Goal: Information Seeking & Learning: Learn about a topic

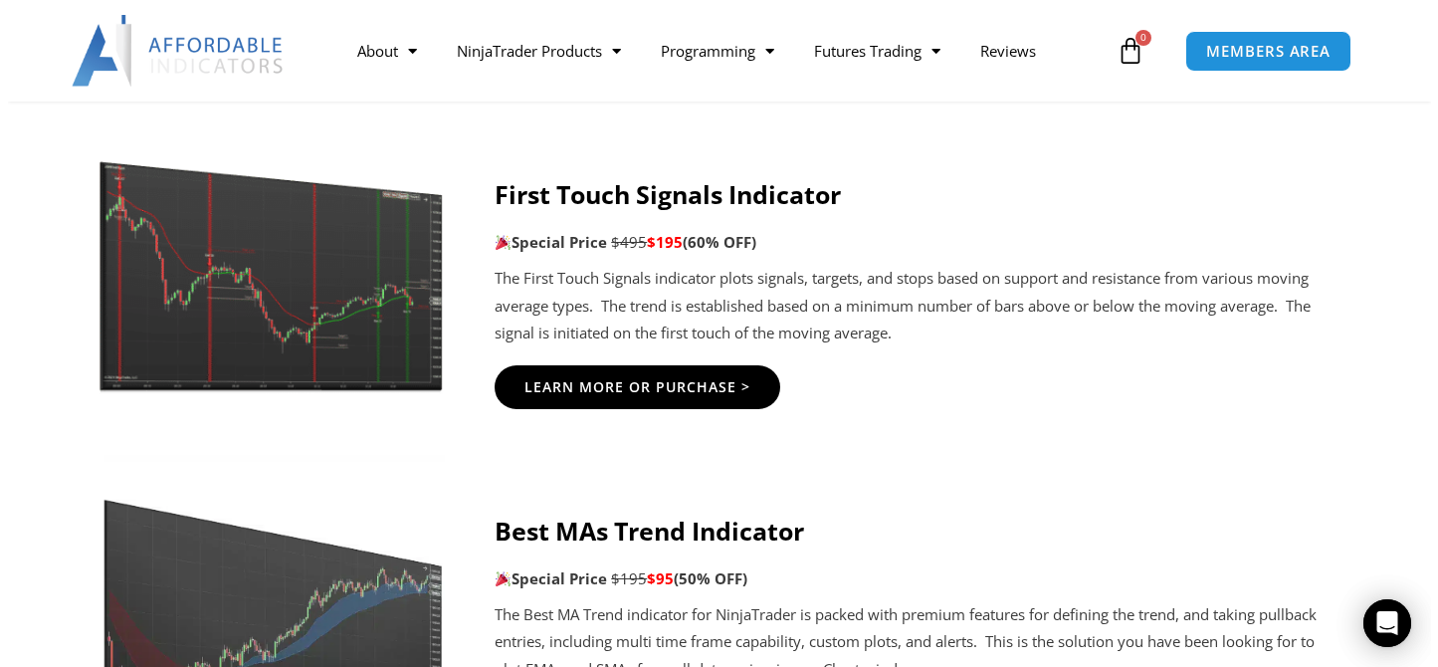
scroll to position [3581, 0]
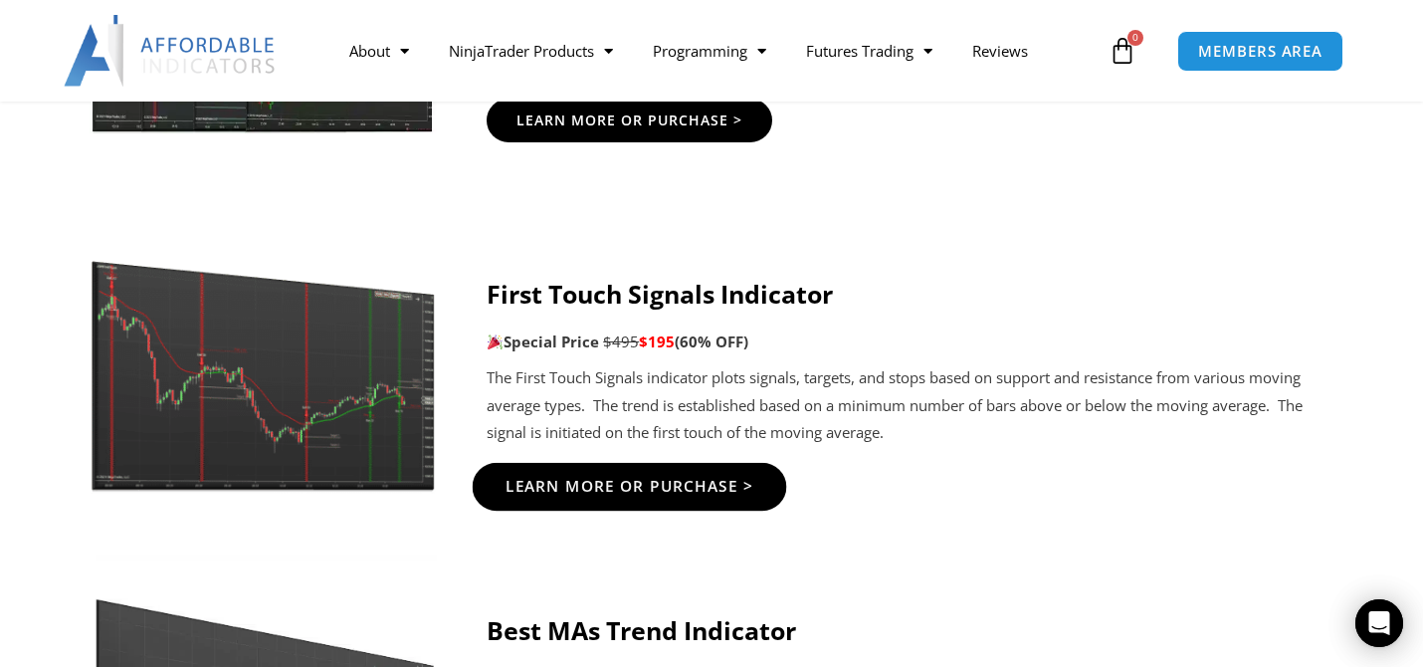
click at [649, 487] on span "Learn More Or Purchase >" at bounding box center [629, 486] width 249 height 15
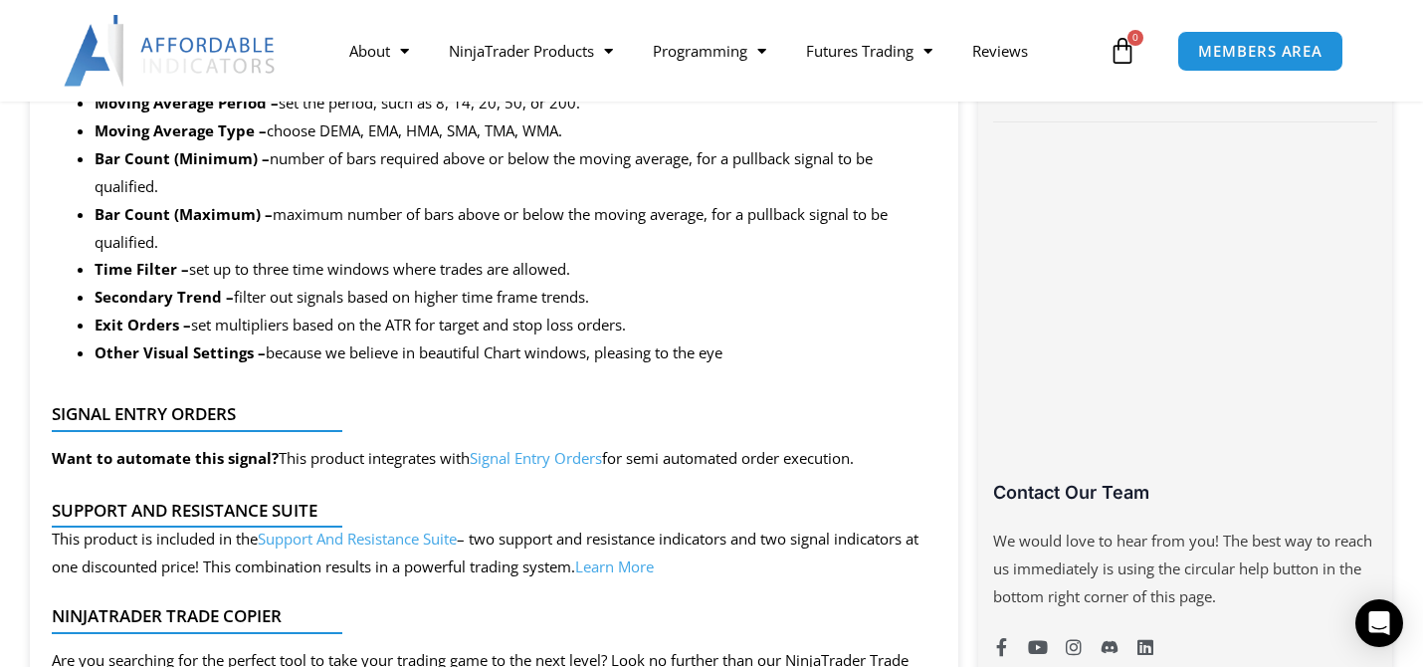
scroll to position [1293, 0]
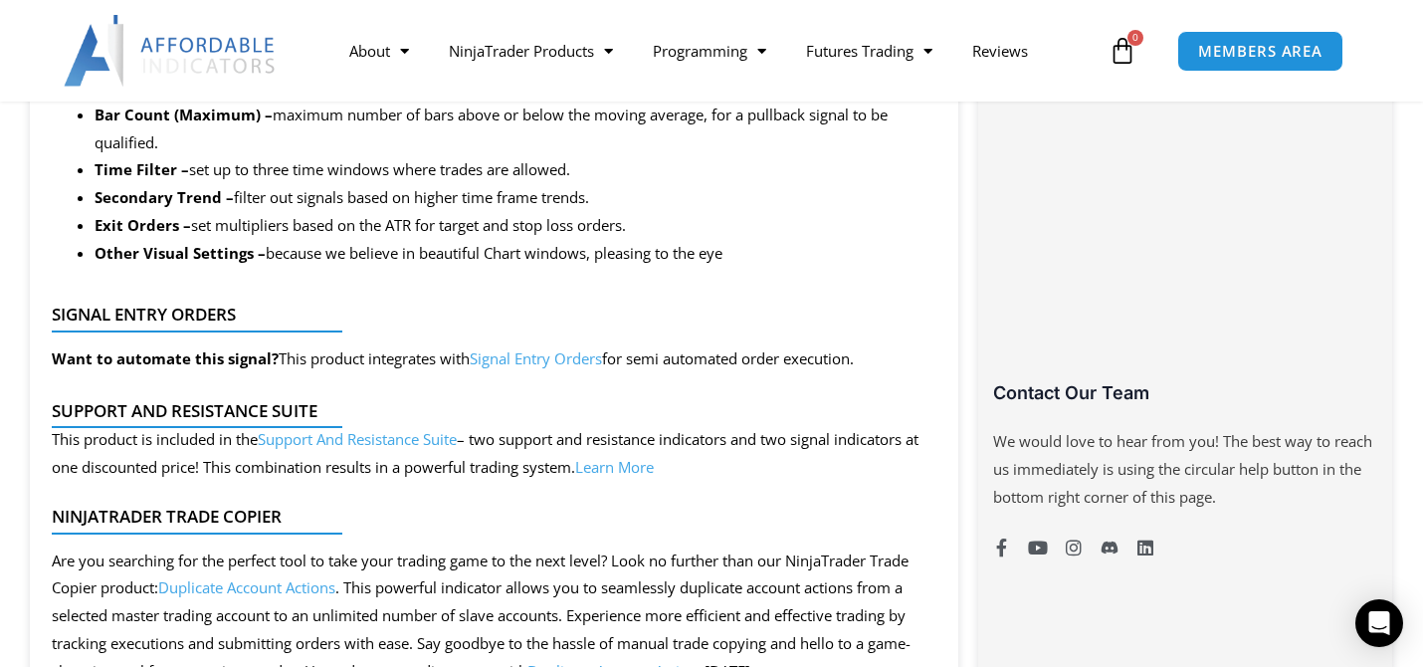
click at [423, 443] on link "Support And Resistance Suite" at bounding box center [357, 439] width 199 height 20
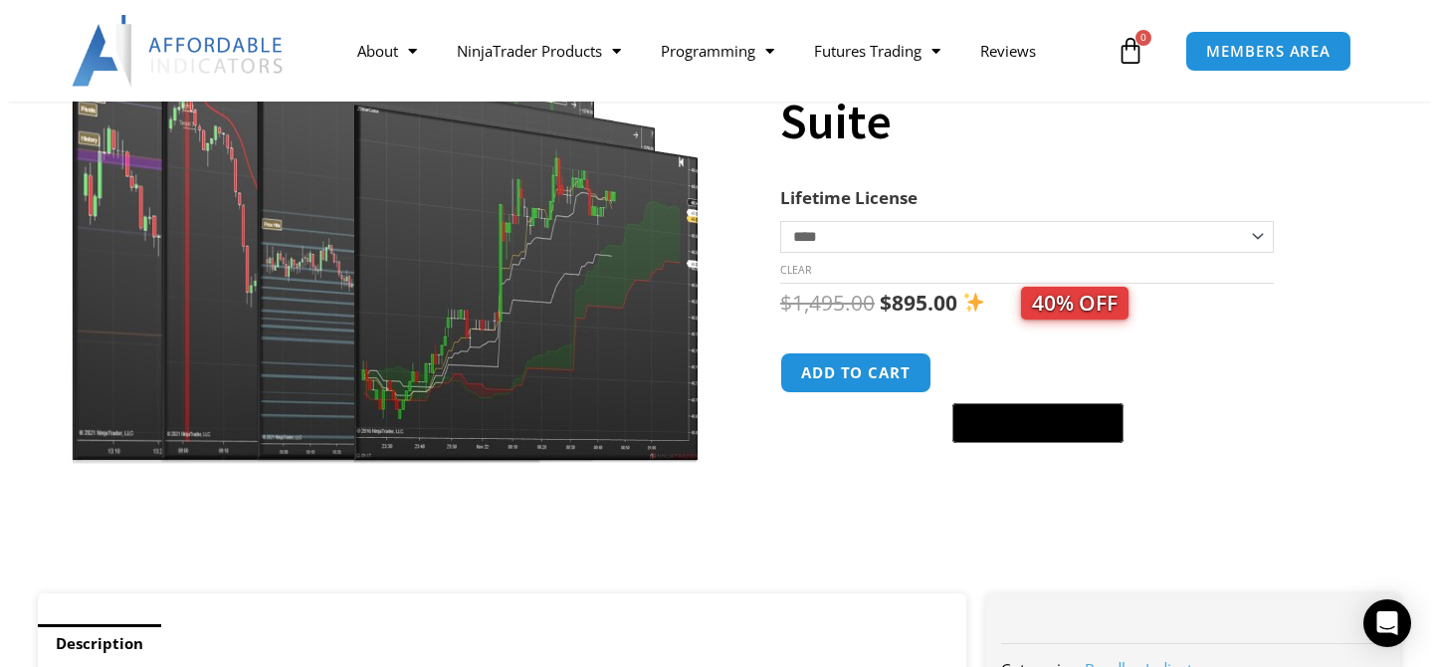
scroll to position [99, 0]
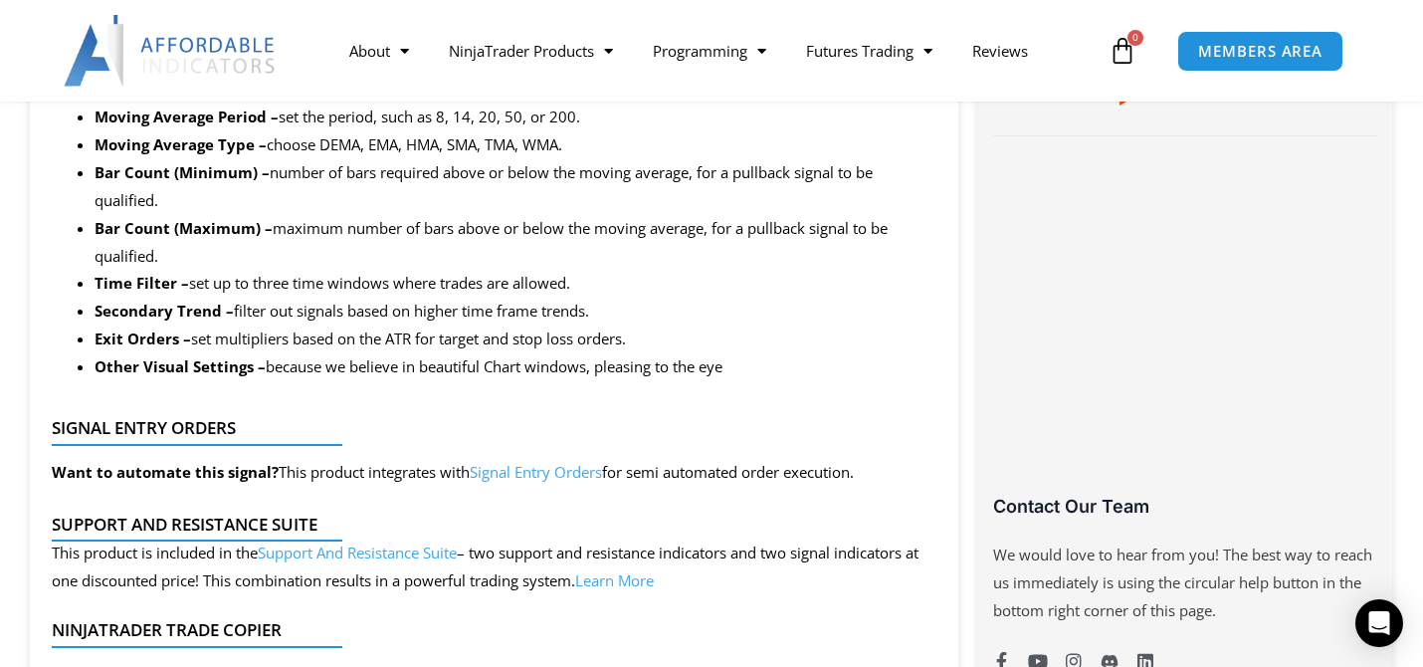
scroll to position [1293, 0]
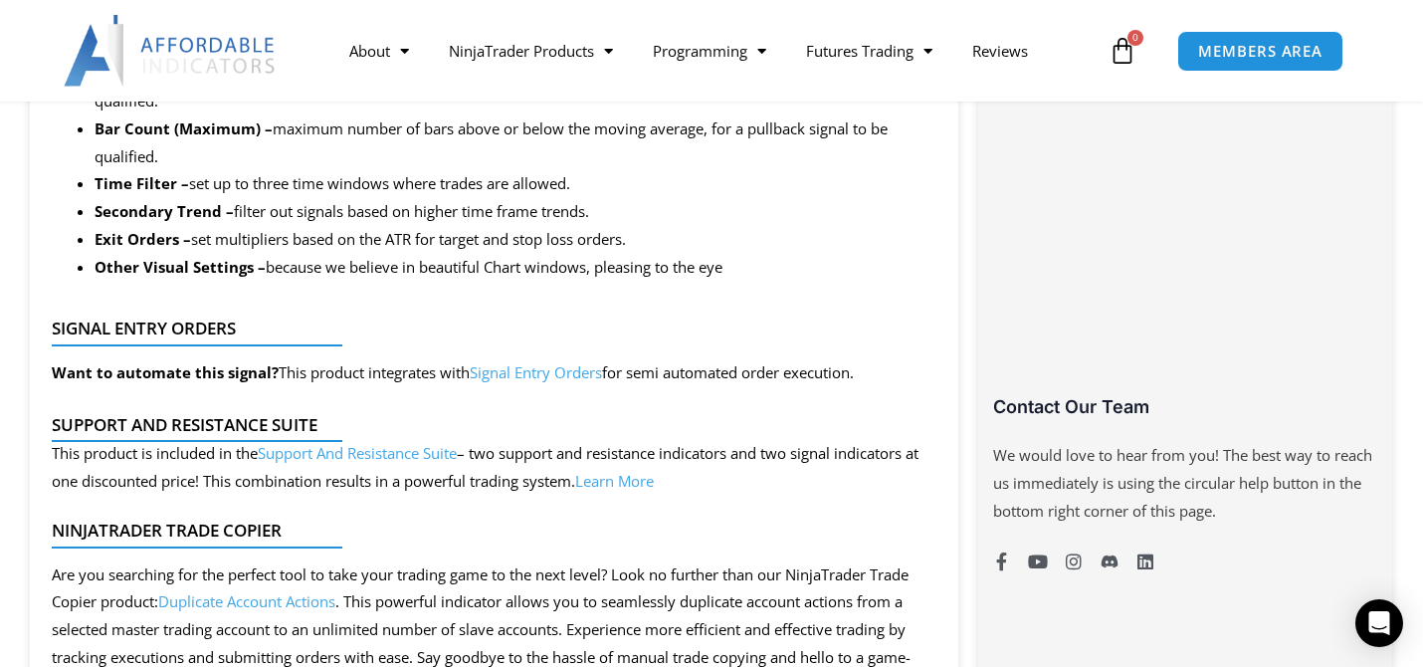
click at [580, 375] on link "Signal Entry Orders" at bounding box center [536, 372] width 132 height 20
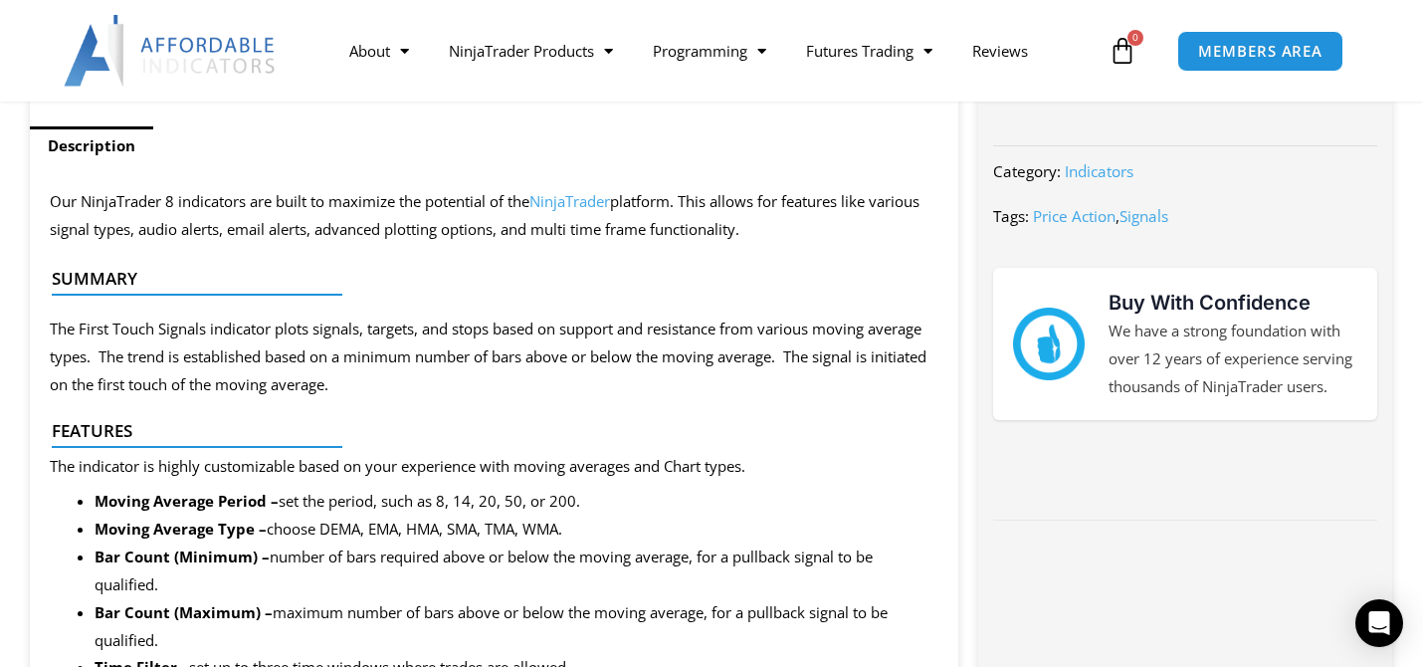
scroll to position [696, 0]
